Goal: Task Accomplishment & Management: Manage account settings

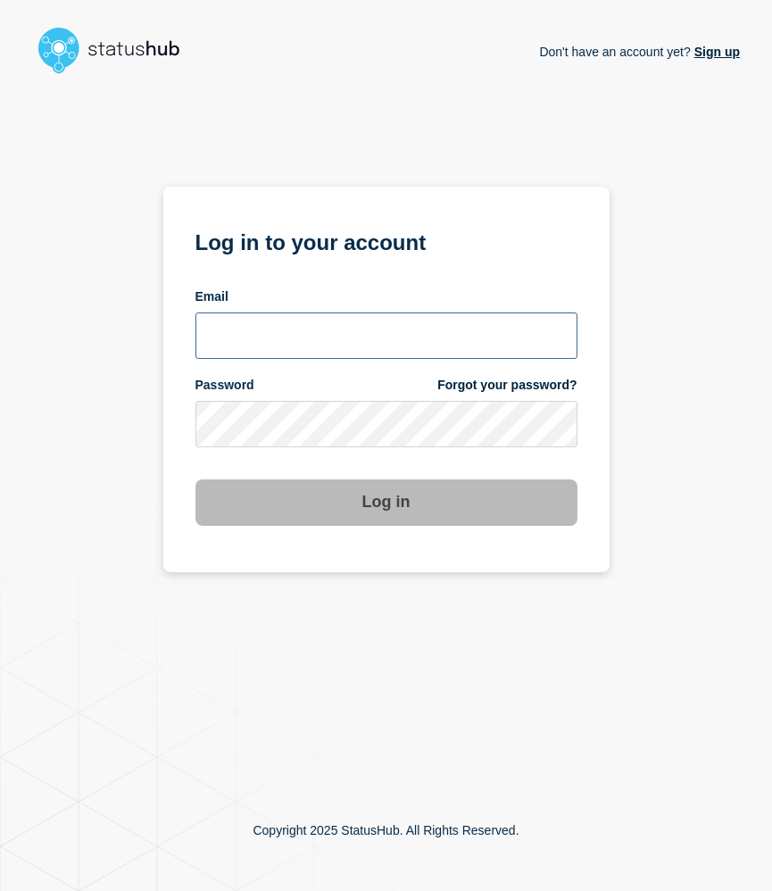
type input "[EMAIL_ADDRESS][DOMAIN_NAME]"
click at [348, 504] on button "Log in" at bounding box center [387, 502] width 382 height 46
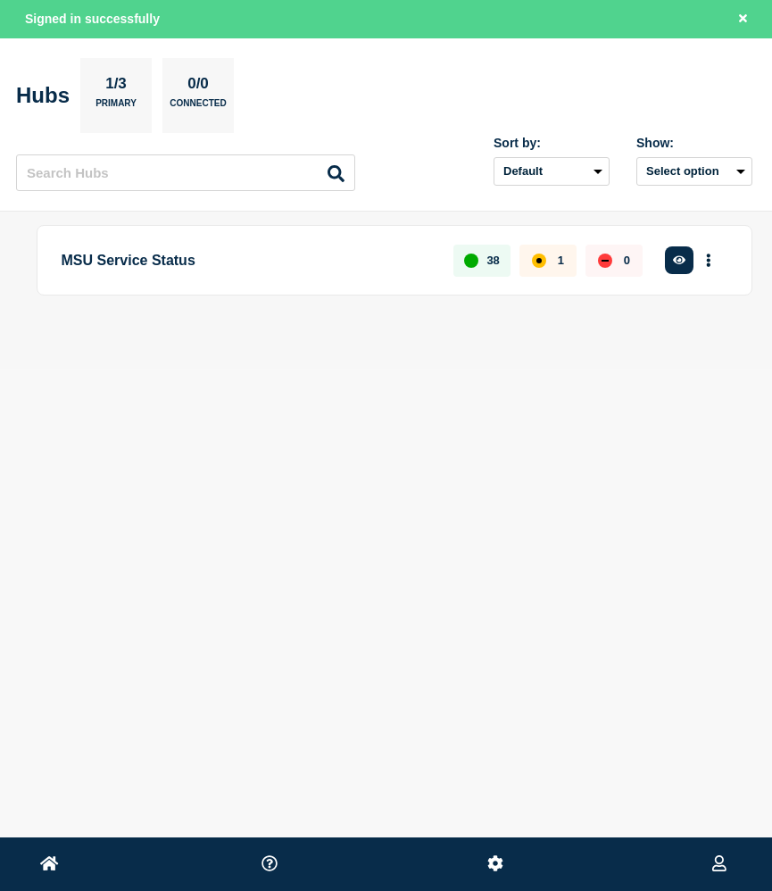
click at [256, 262] on p "MSU Service Status" at bounding box center [248, 260] width 372 height 33
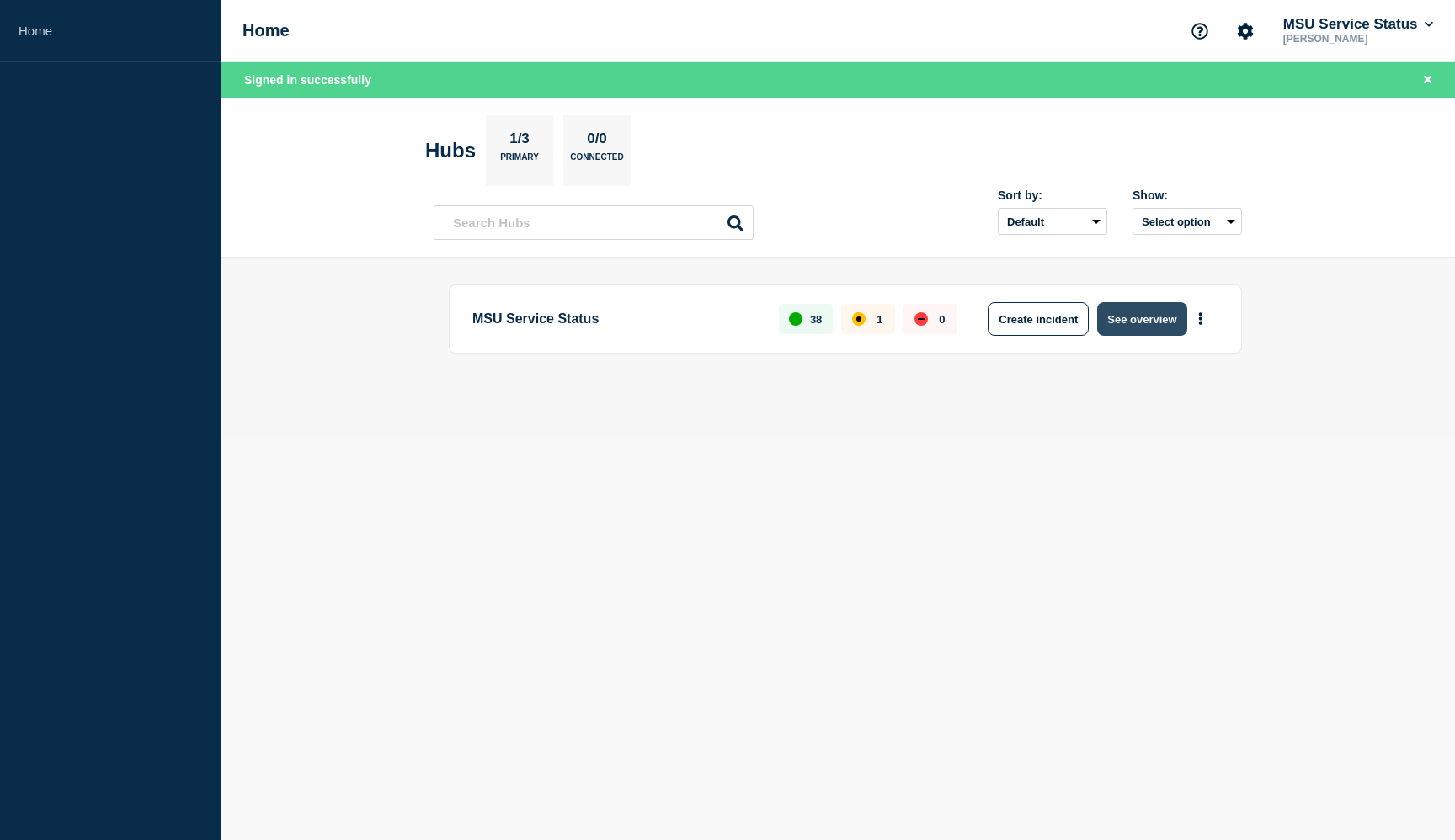
click at [727, 319] on button "See overview" at bounding box center [1141, 320] width 90 height 34
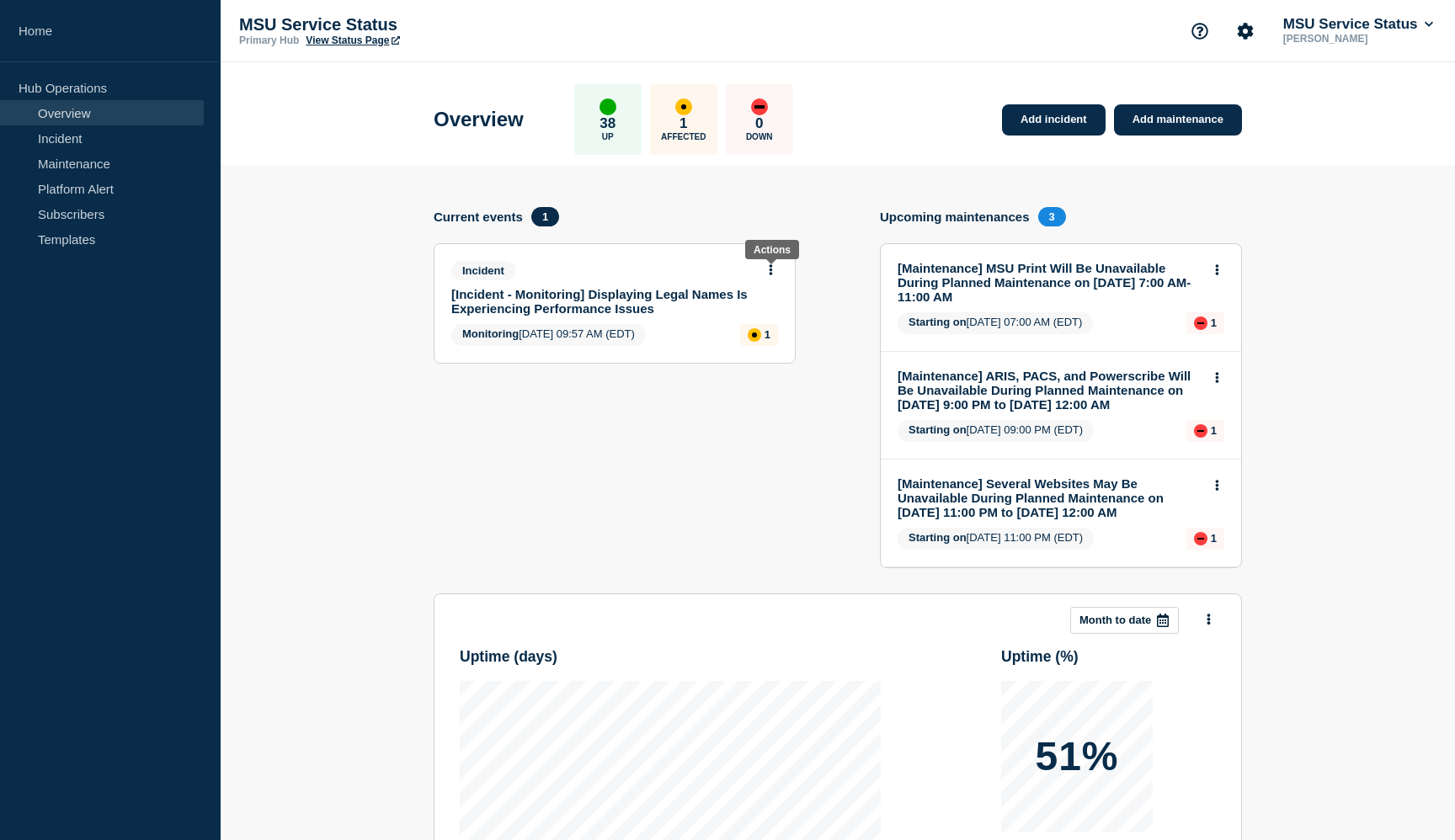
click at [727, 272] on icon at bounding box center [771, 270] width 4 height 11
click at [727, 317] on link "View incident" at bounding box center [762, 316] width 69 height 13
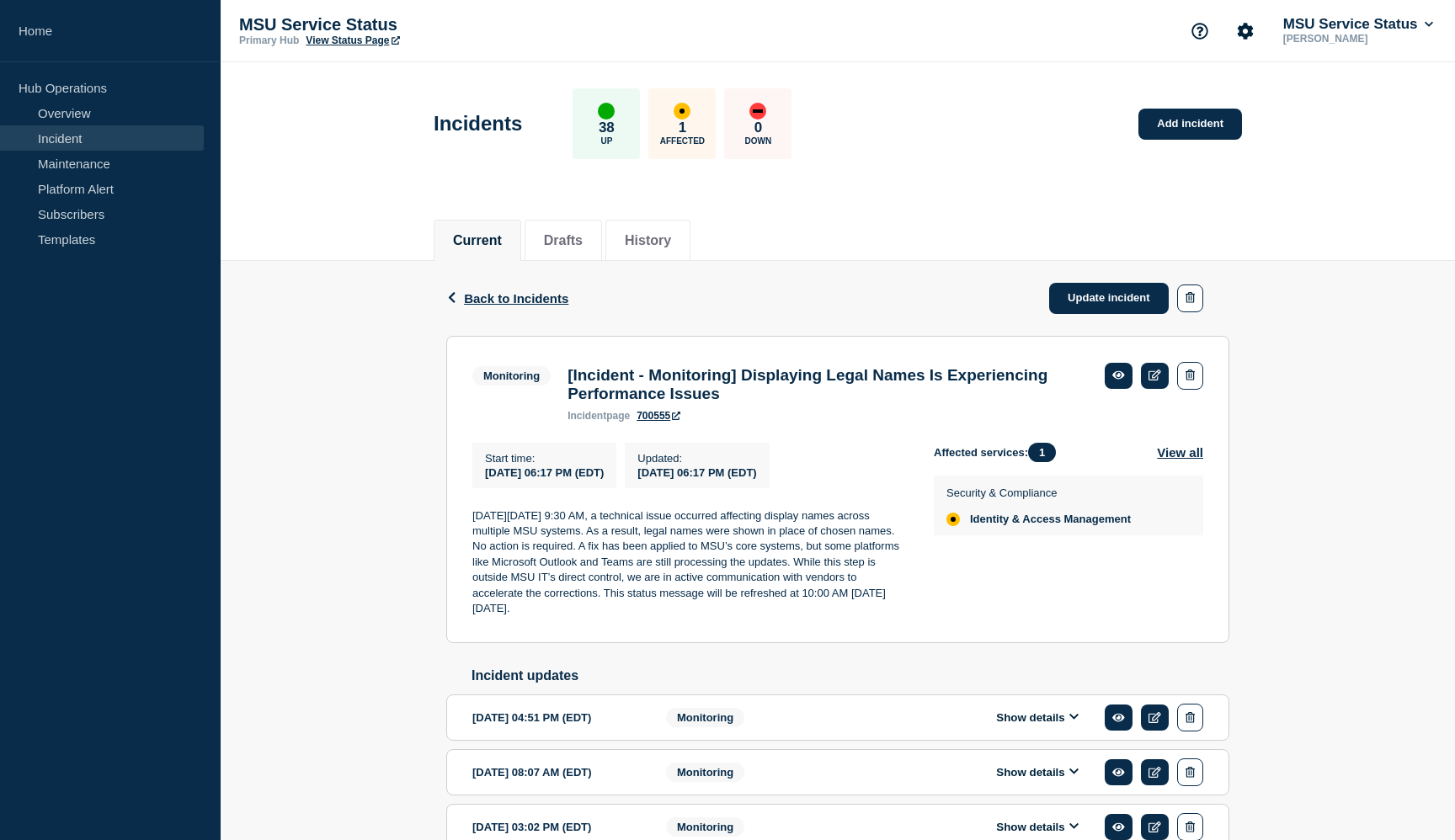
drag, startPoint x: 609, startPoint y: 624, endPoint x: 471, endPoint y: 535, distance: 164.2
click at [471, 535] on section "Monitoring [Incident - Monitoring] Displaying Legal Names Is Experiencing Perfo…" at bounding box center [837, 489] width 783 height 307
copy p "On Monday, August 11, 2025 at 9:30 AM, a technical issue occurred affecting dis…"
click at [727, 303] on link "Update incident" at bounding box center [1108, 298] width 120 height 31
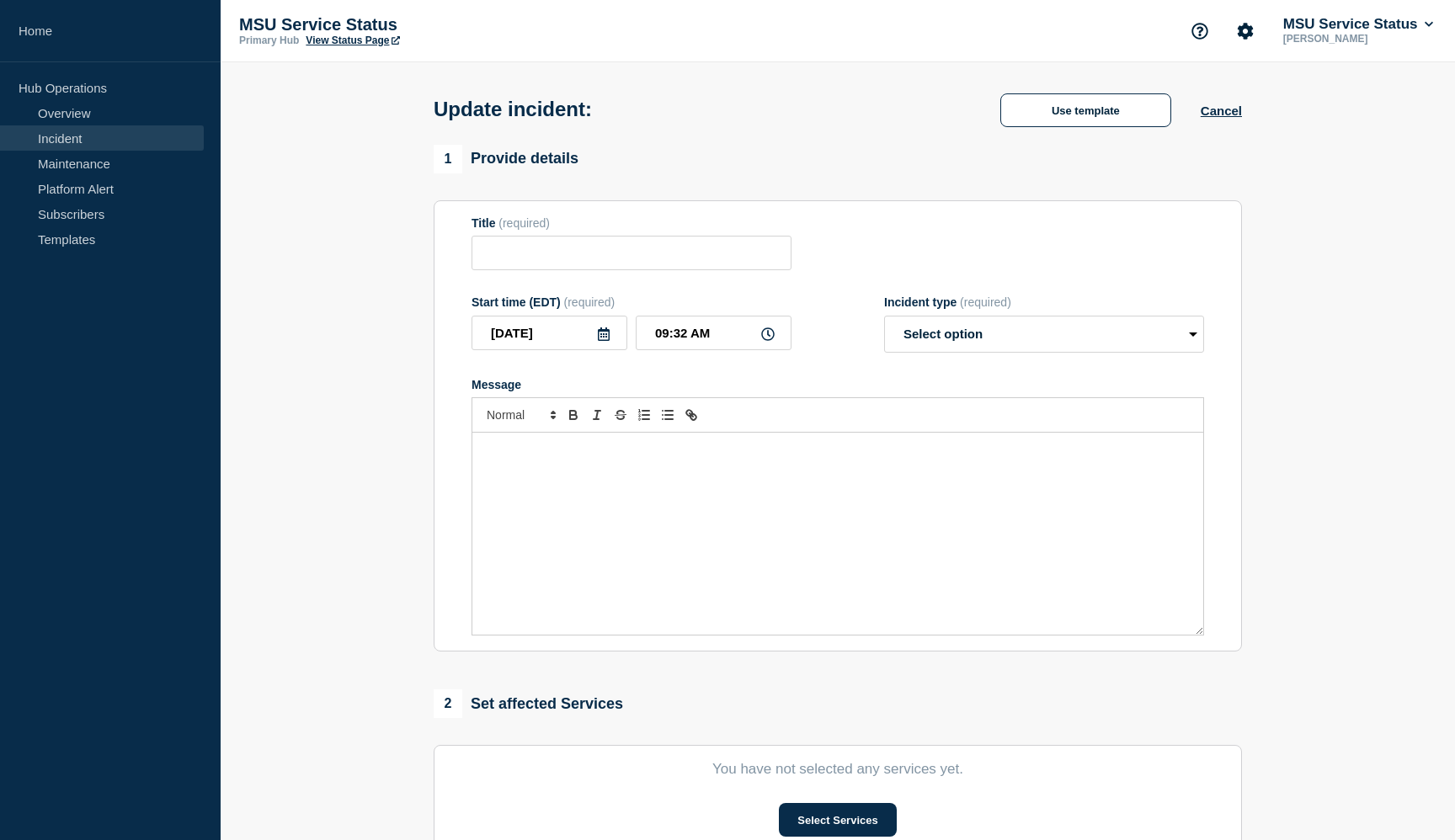
type input "[Incident - Monitoring] Displaying Legal Names Is Experiencing Performance Issu…"
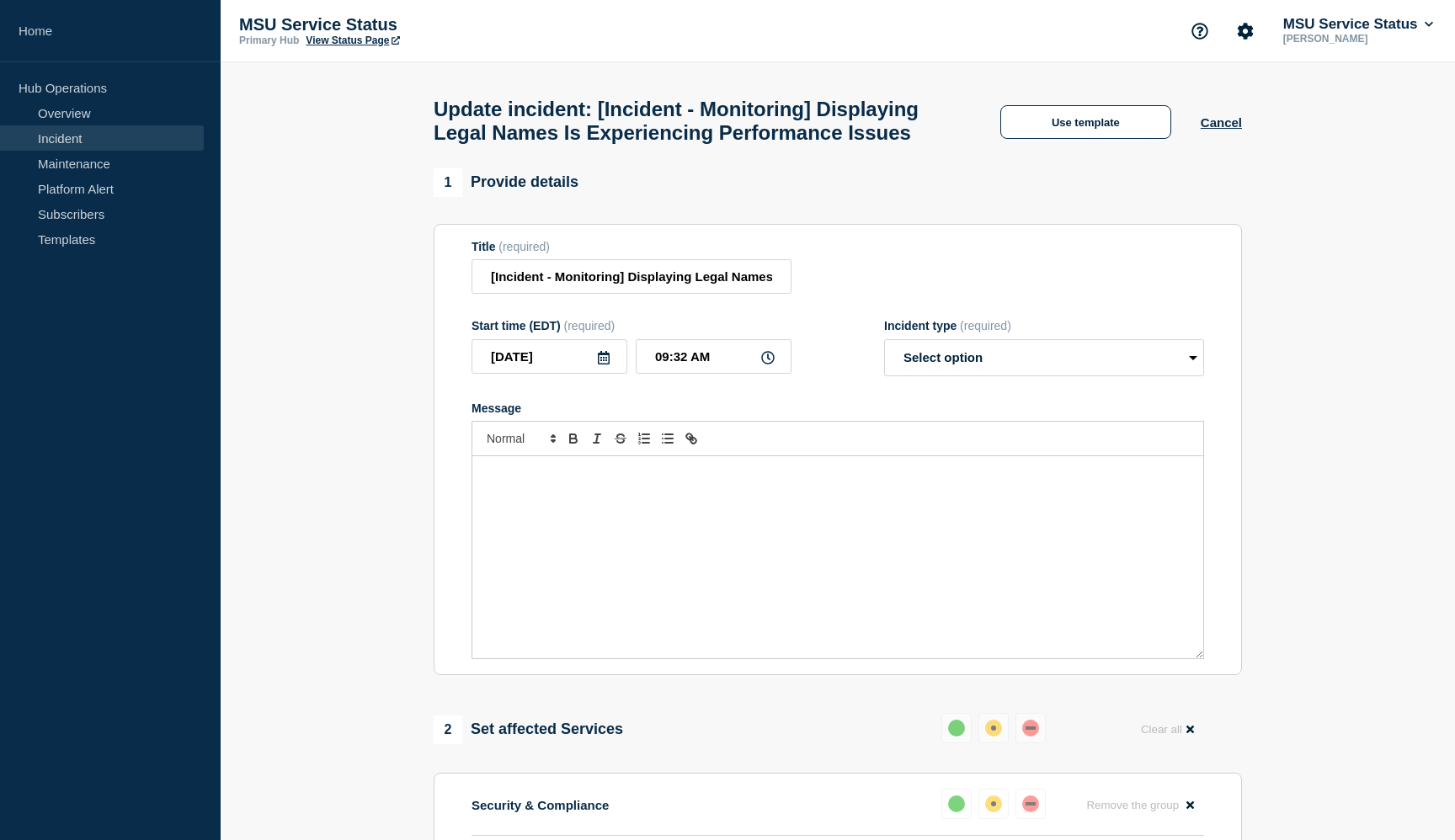
click at [727, 540] on div "Message" at bounding box center [837, 557] width 731 height 202
paste div "Message"
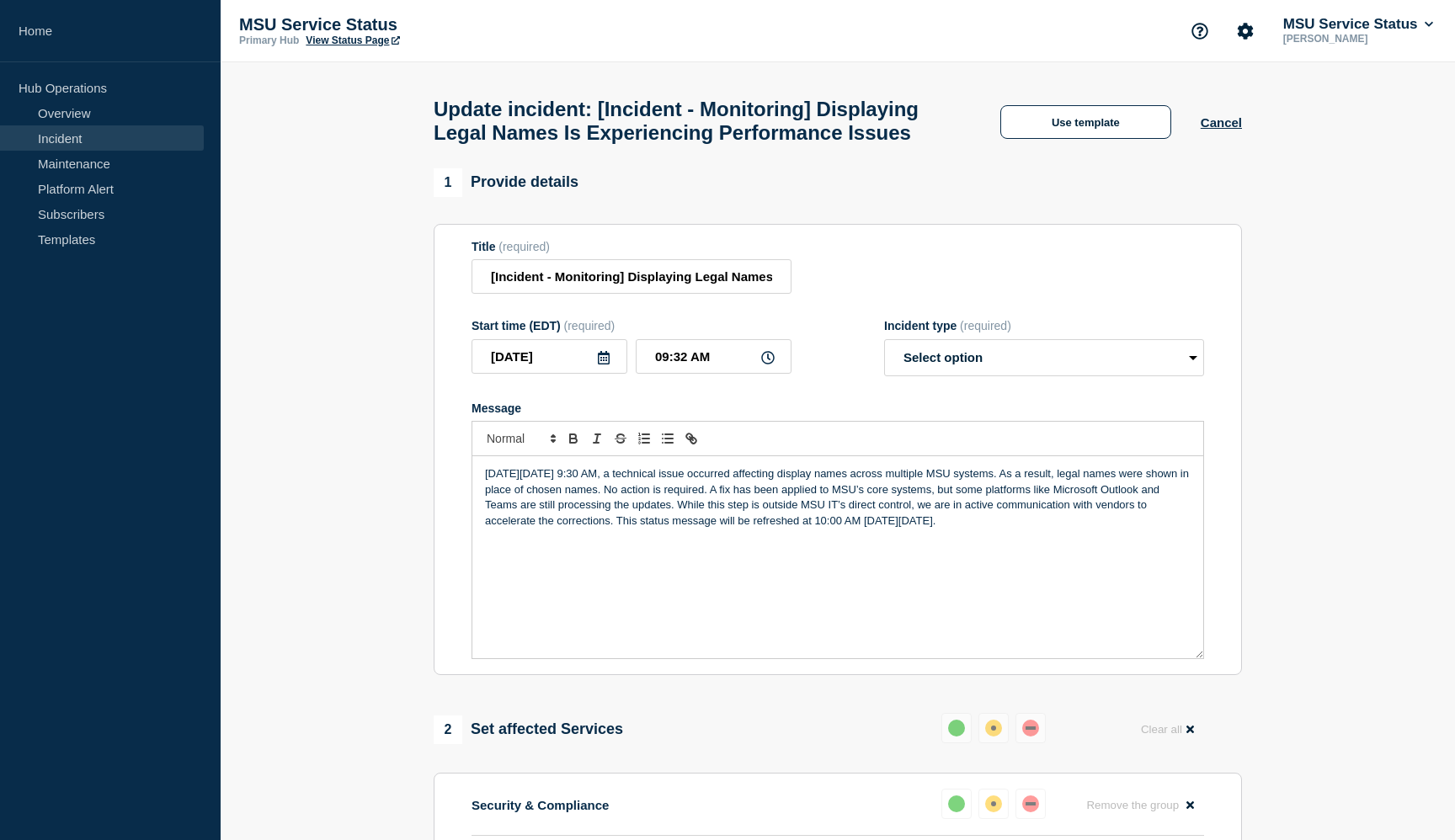
click at [727, 529] on p "On Monday, August 11, 2025 at 9:30 AM, a technical issue occurred affecting dis…" at bounding box center [837, 498] width 705 height 62
click at [727, 373] on select "Select option Investigating Identified Monitoring Resolved" at bounding box center [1043, 357] width 320 height 37
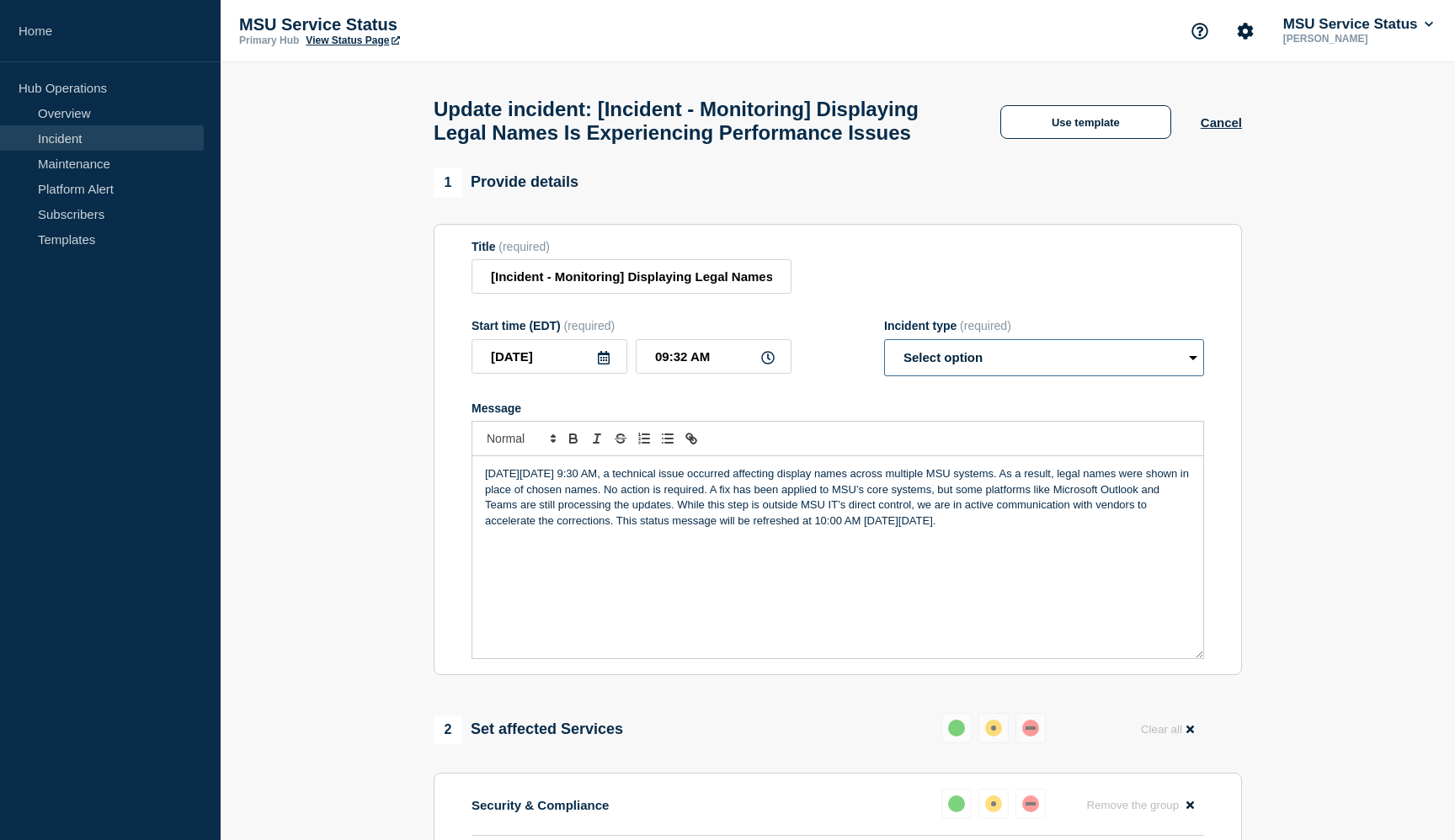
select select "monitoring"
click at [727, 475] on section "Title (required) [Incident - Monitoring] Displaying Legal Names Is Experiencing…" at bounding box center [837, 449] width 808 height 452
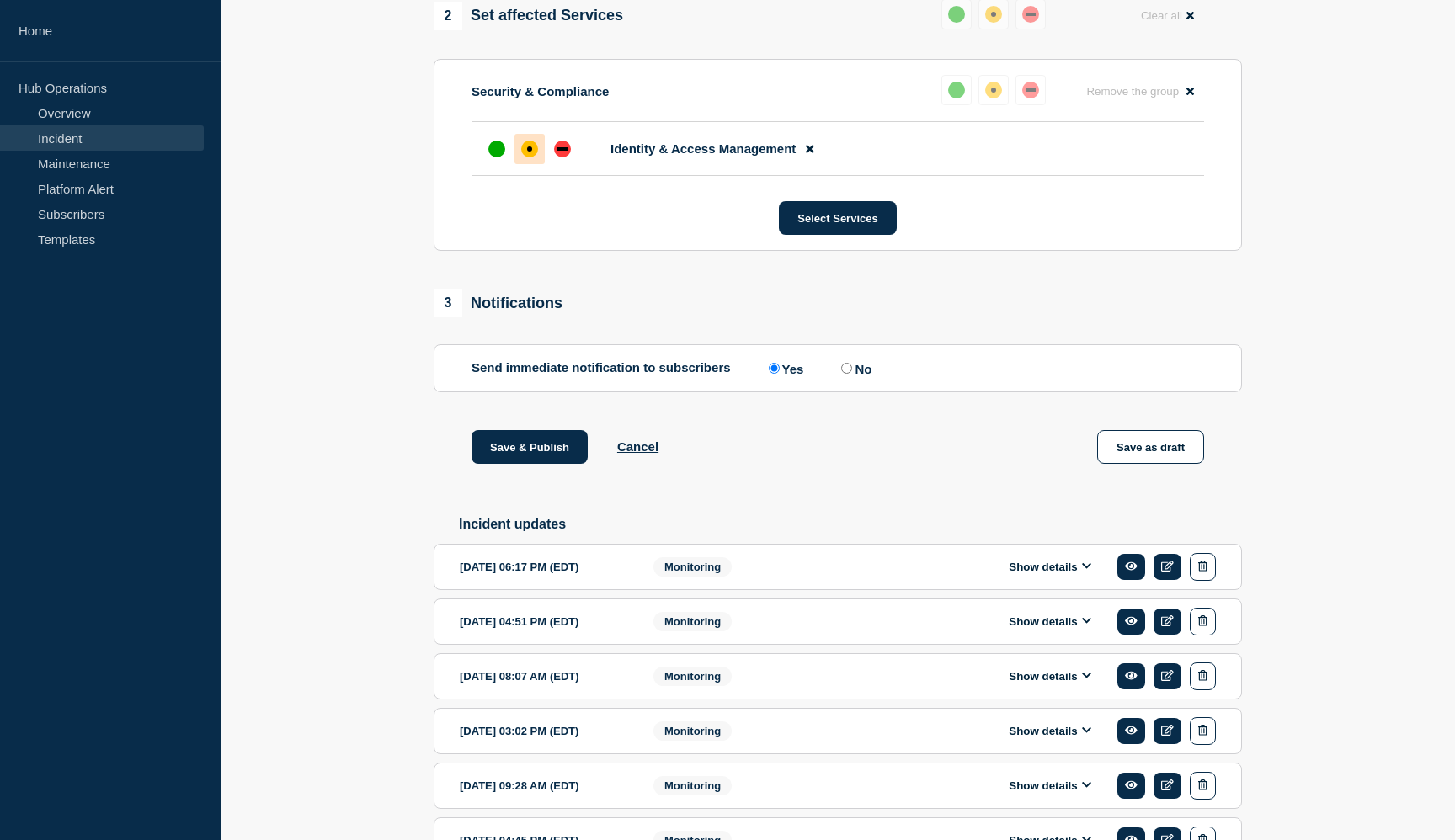
scroll to position [717, 0]
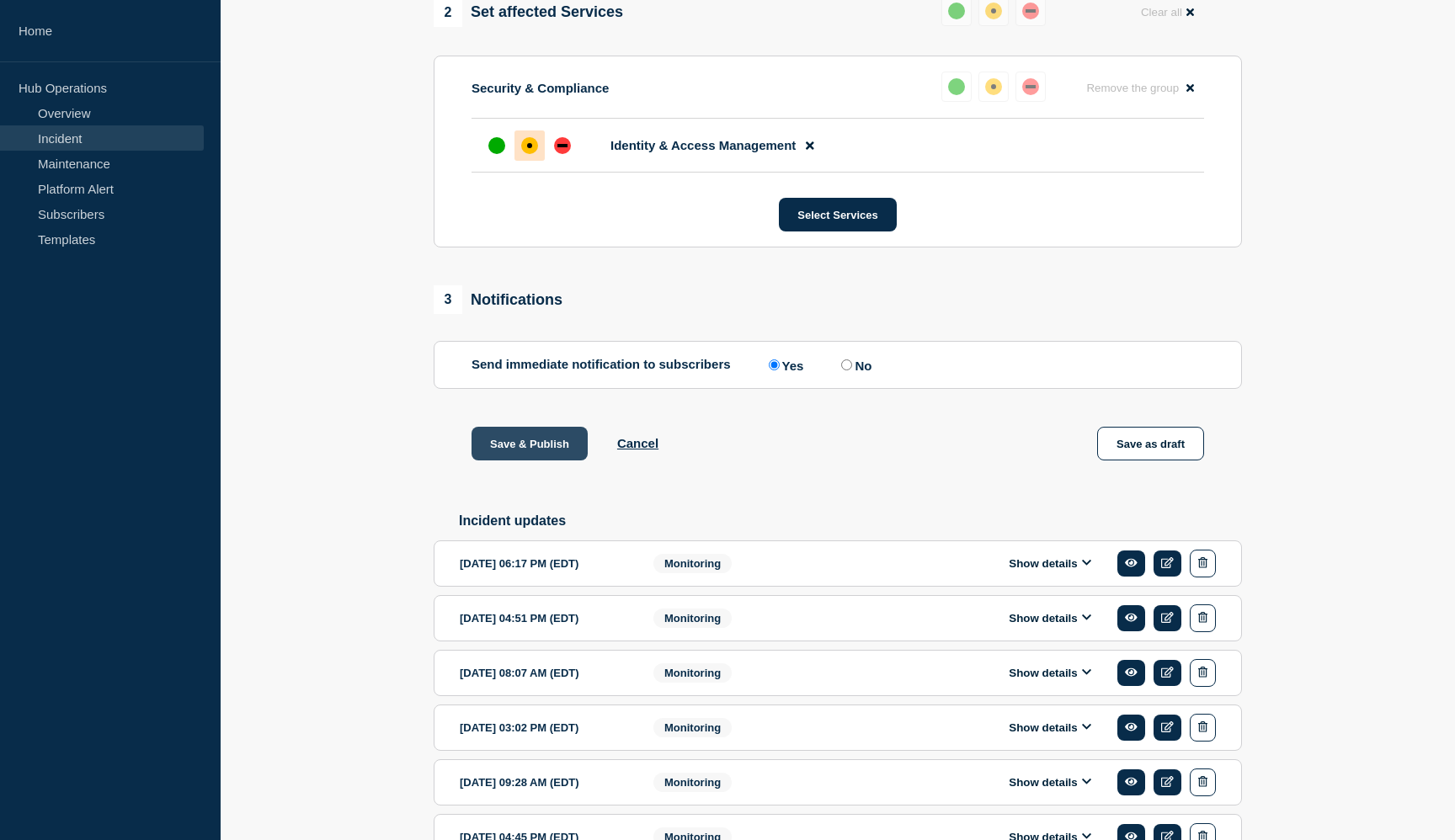
click at [533, 460] on button "Save & Publish" at bounding box center [529, 444] width 116 height 34
